Goal: Task Accomplishment & Management: Manage account settings

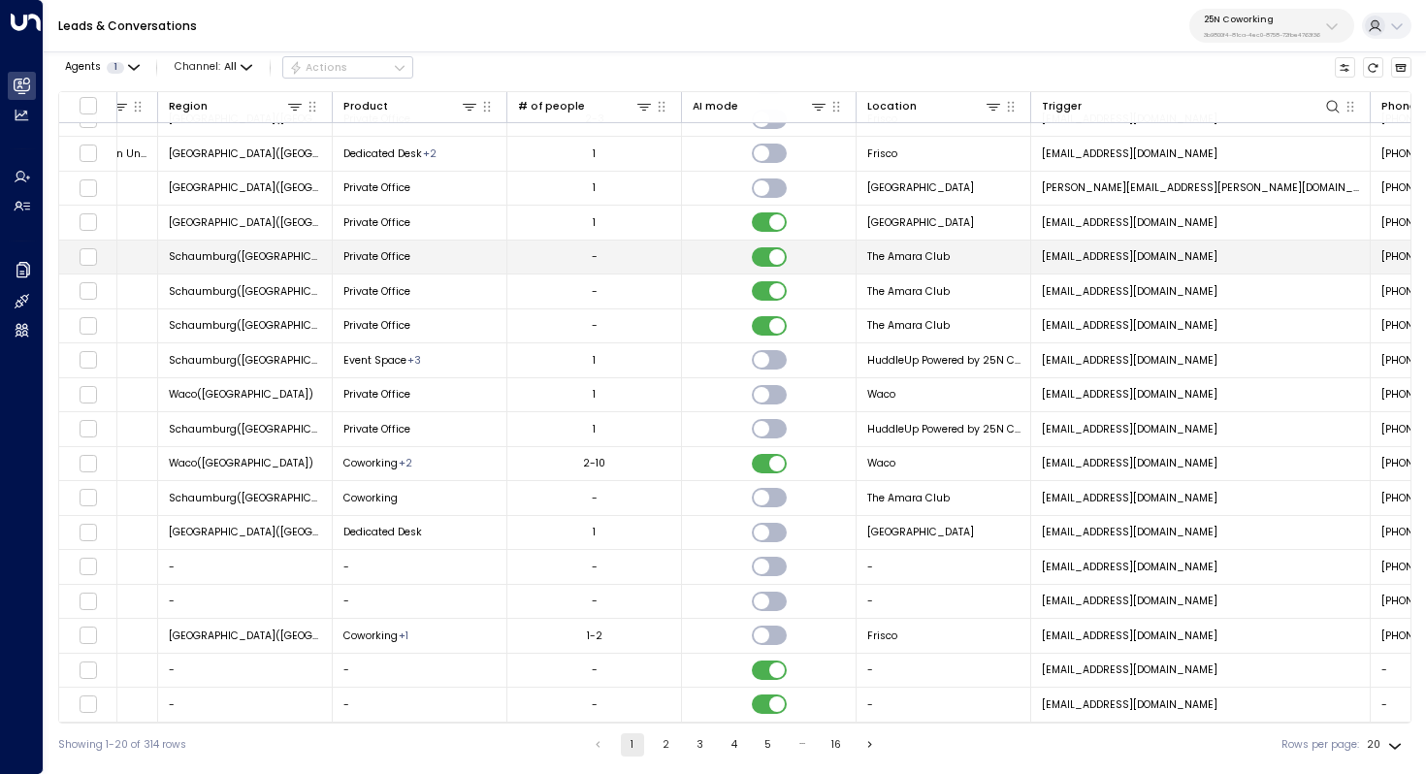
scroll to position [0, 1119]
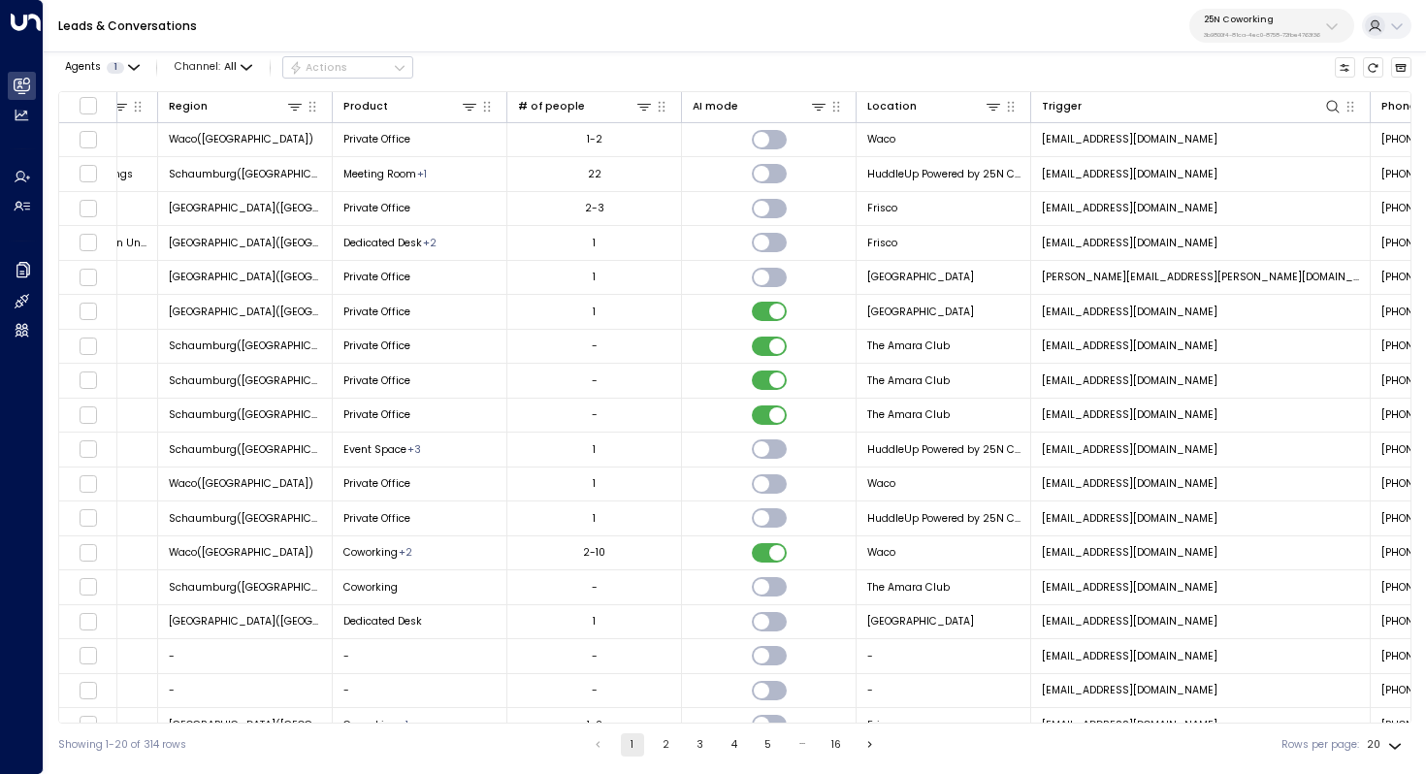
click at [1284, 17] on p "25N Coworking" at bounding box center [1262, 20] width 116 height 12
type input "*********"
click at [1268, 139] on span "ID: 95e12634-a2b0-4ea9-845a-0bcfa50e2d19" at bounding box center [1300, 142] width 206 height 14
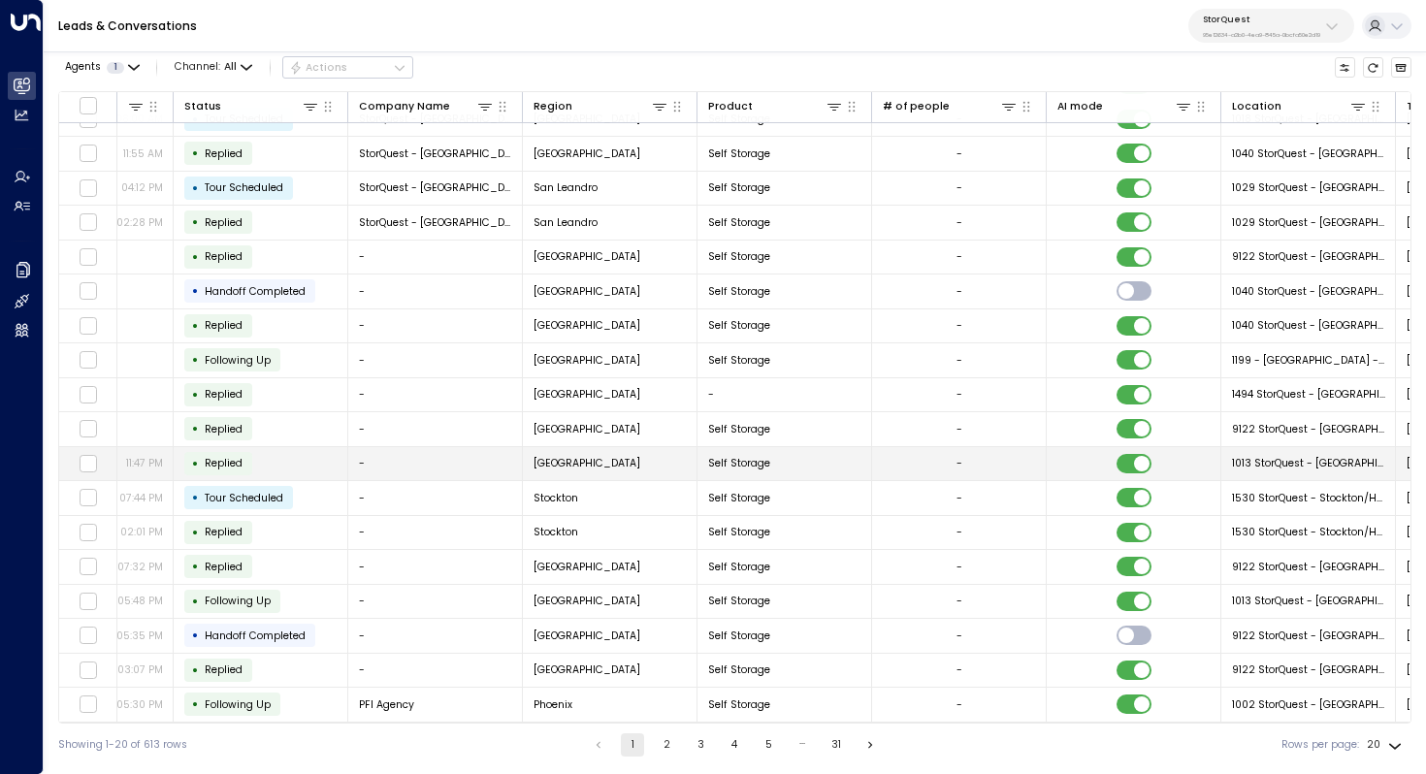
scroll to position [93, 1264]
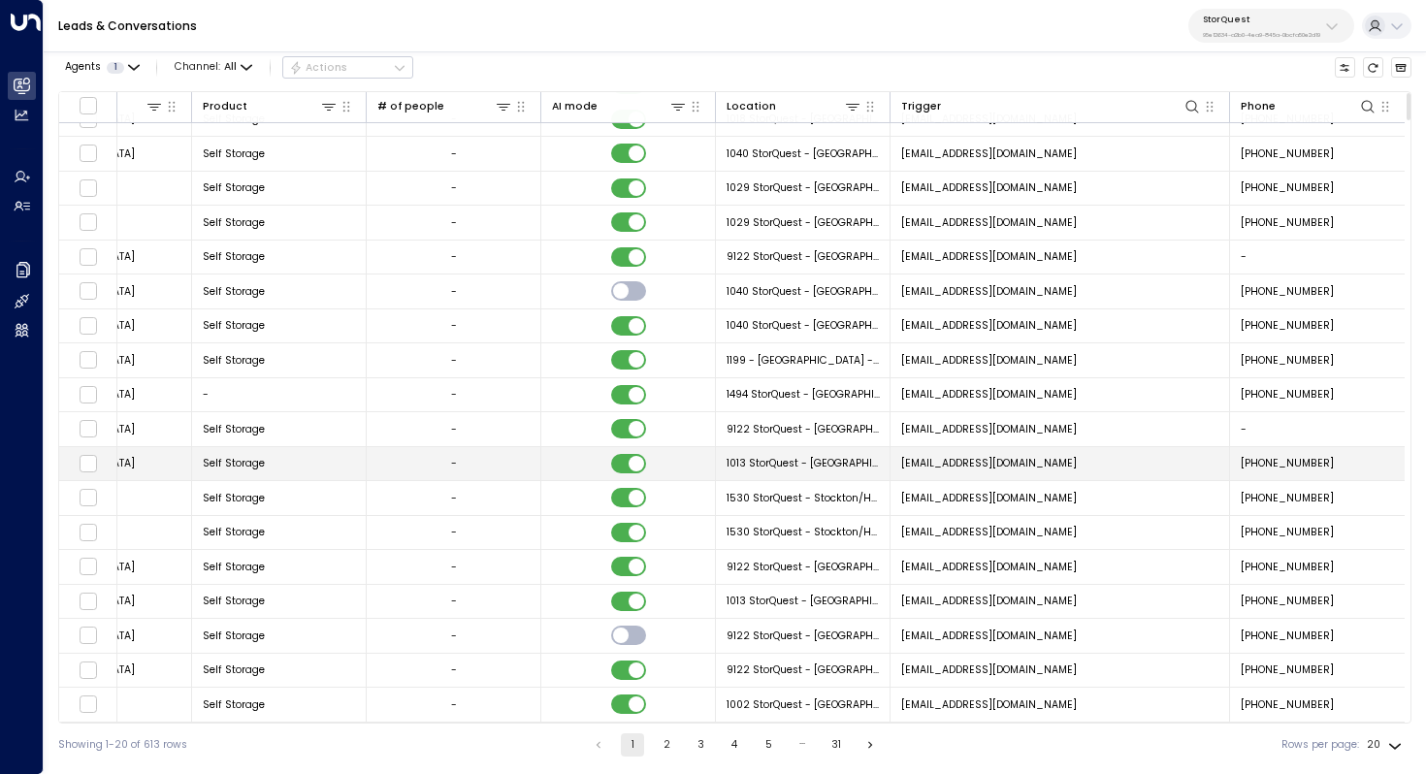
click at [978, 459] on span "[EMAIL_ADDRESS][DOMAIN_NAME]" at bounding box center [989, 463] width 176 height 15
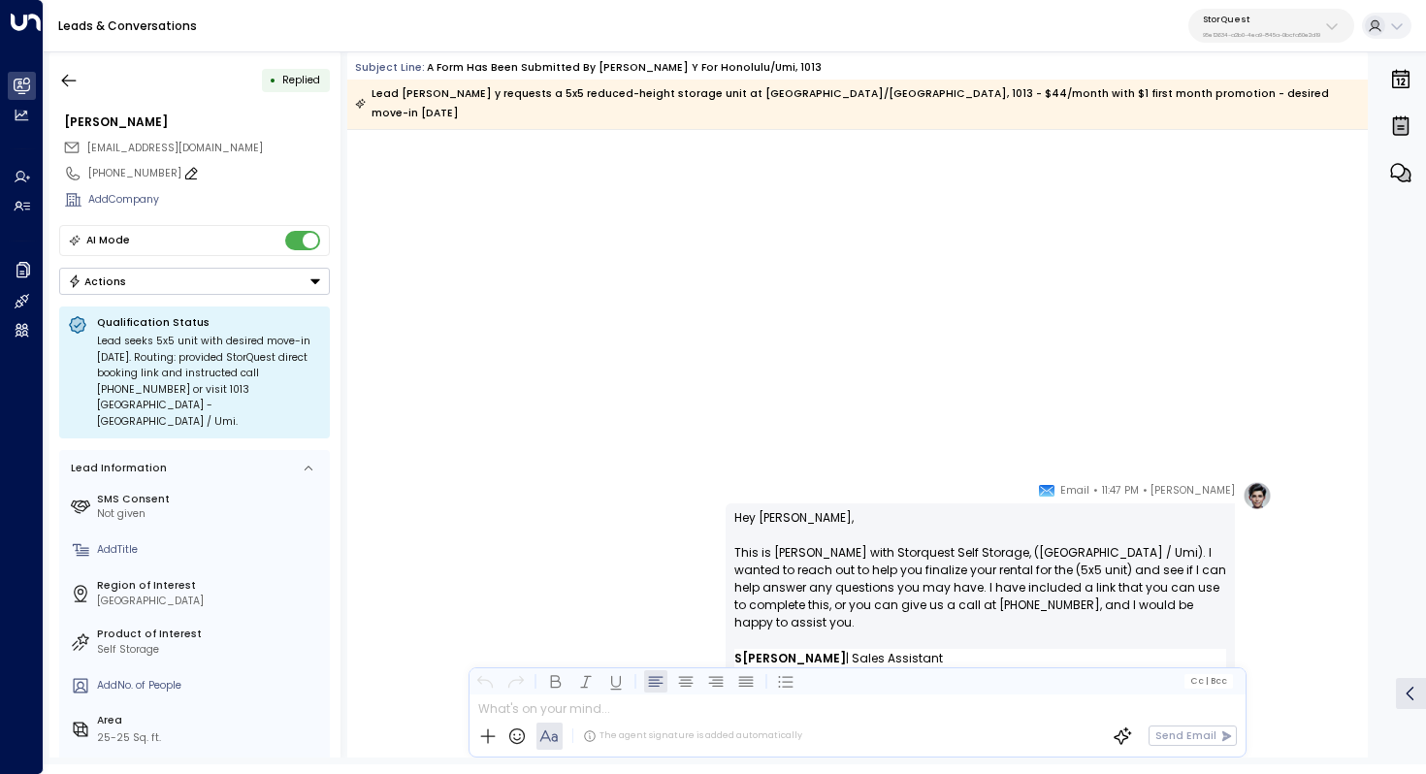
scroll to position [1500, 0]
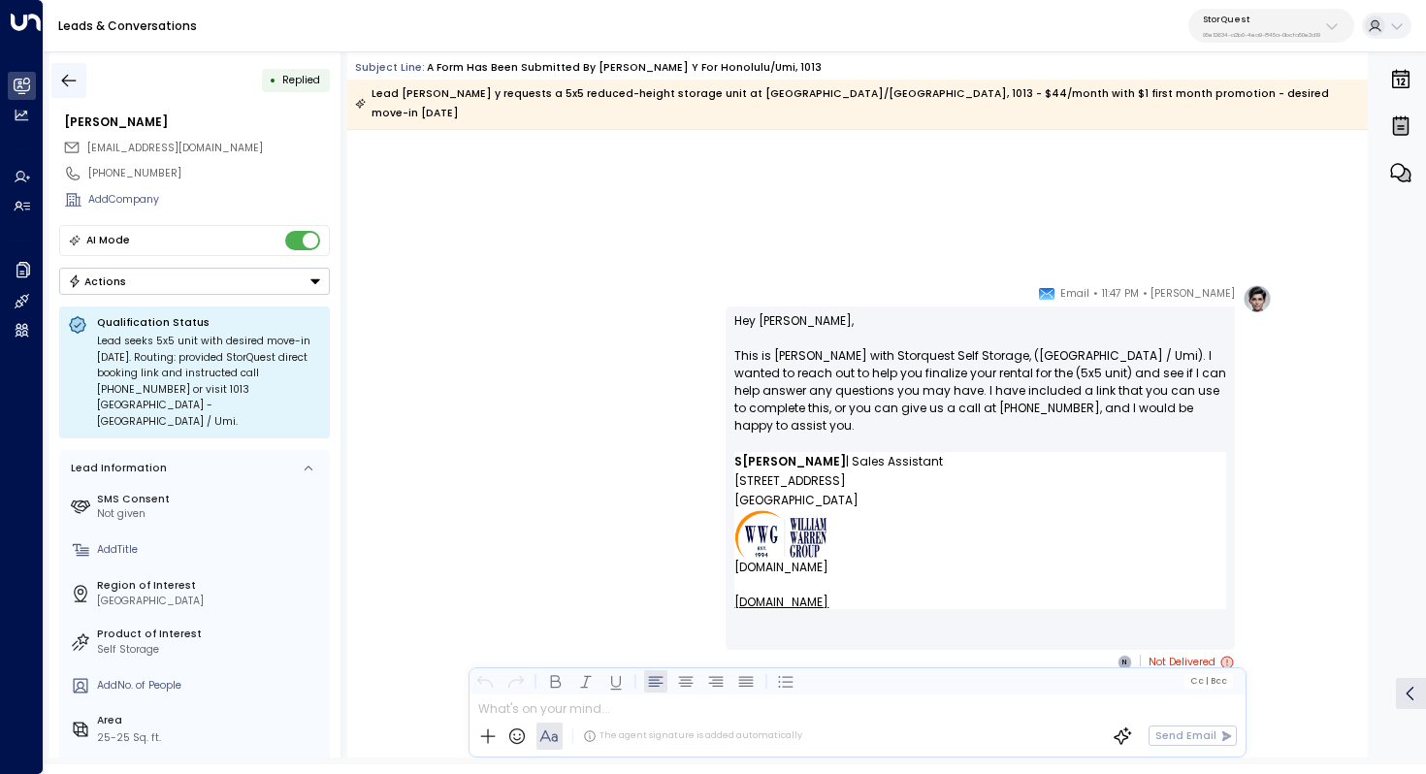
click at [68, 81] on icon "button" at bounding box center [68, 80] width 19 height 19
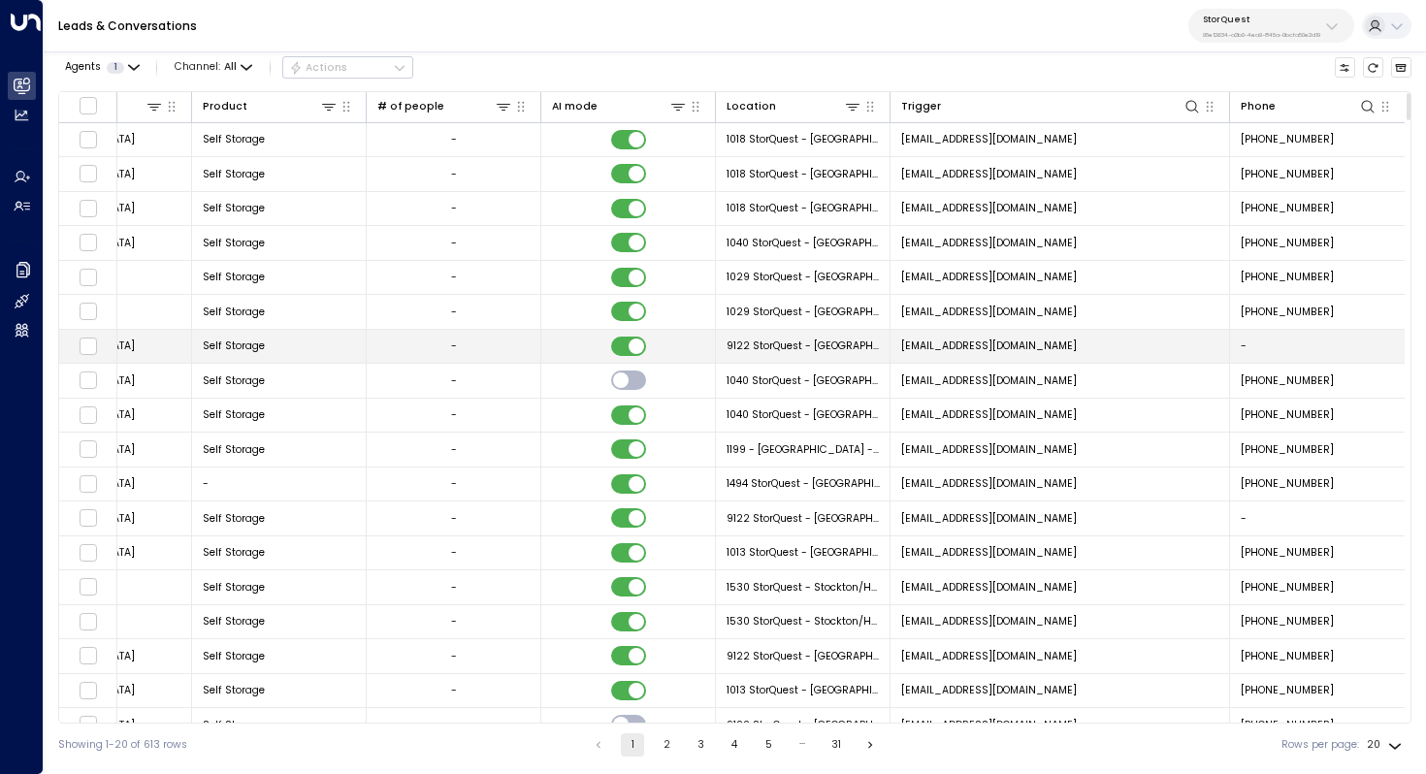
scroll to position [93, 1264]
